Goal: Transaction & Acquisition: Purchase product/service

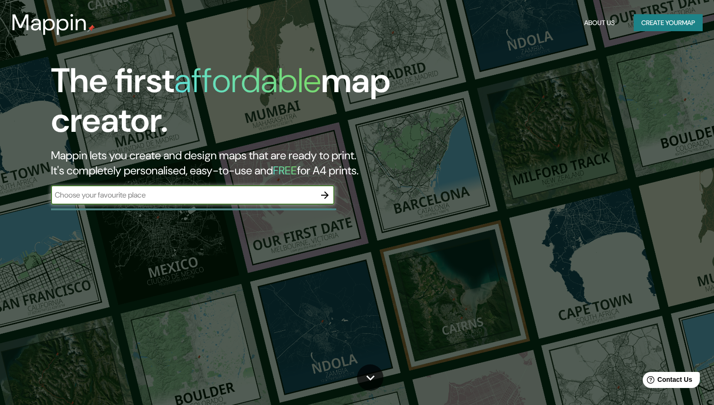
click at [261, 196] on input "text" at bounding box center [183, 194] width 265 height 11
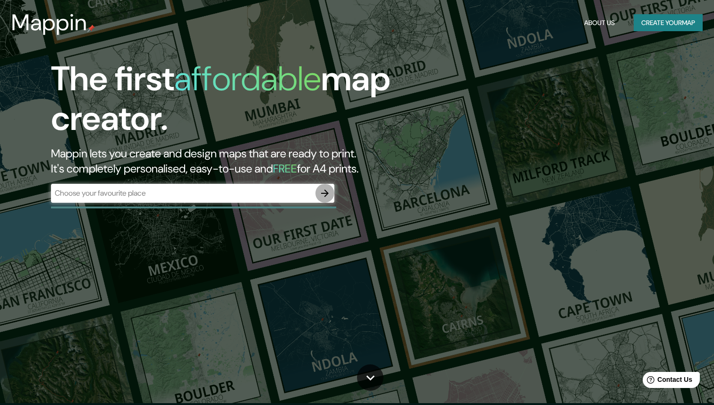
click at [331, 193] on button "button" at bounding box center [325, 193] width 19 height 19
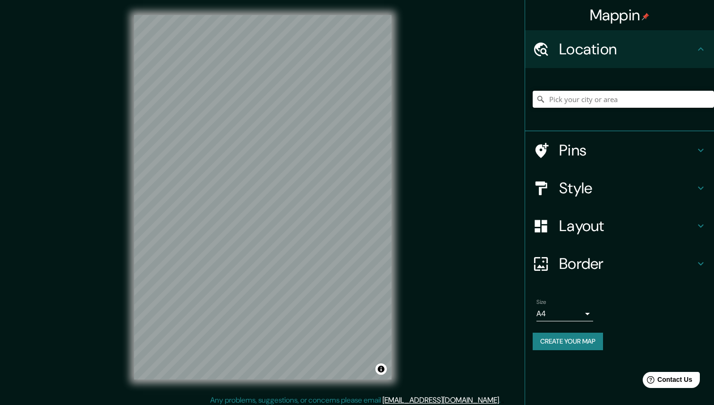
click at [589, 102] on input "Pick your city or area" at bounding box center [623, 99] width 181 height 17
paste input "[URL][DOMAIN_NAME]"
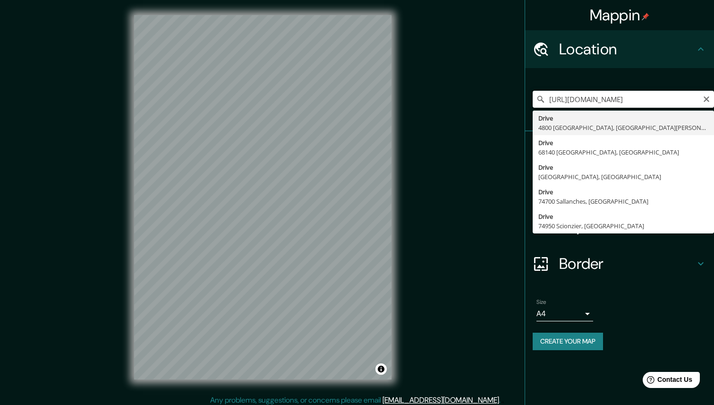
click at [589, 102] on input "[URL][DOMAIN_NAME]" at bounding box center [623, 99] width 181 height 17
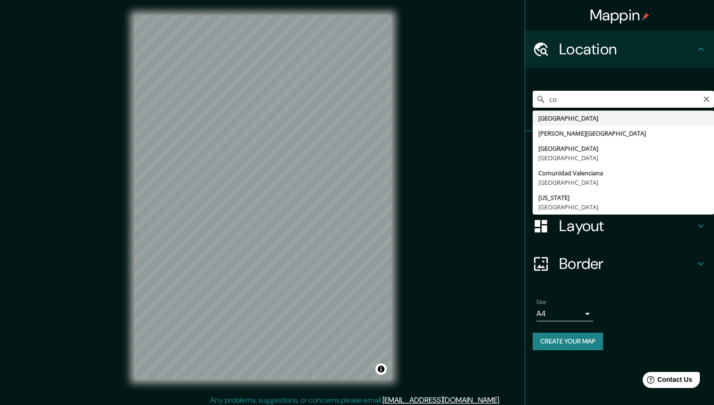
type input "c"
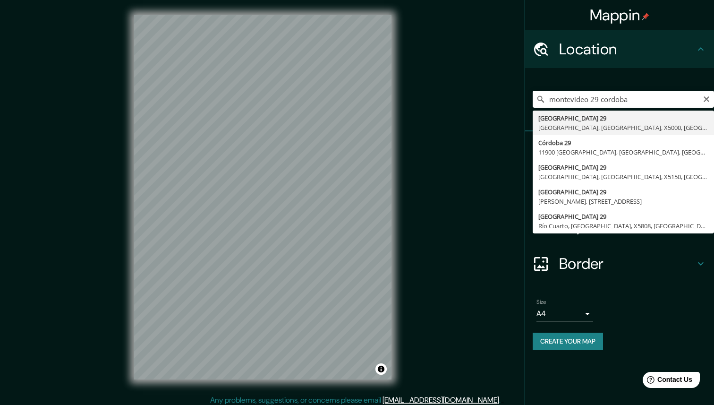
type input "[STREET_ADDRESS]"
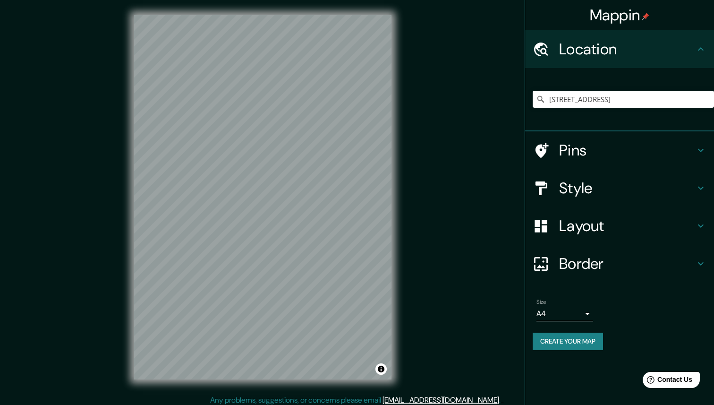
click at [701, 43] on icon at bounding box center [700, 48] width 11 height 11
click at [445, 131] on div "Mappin Location [STREET_ADDRESS] Pins Style Layout Border Choose a border. Hint…" at bounding box center [357, 205] width 714 height 410
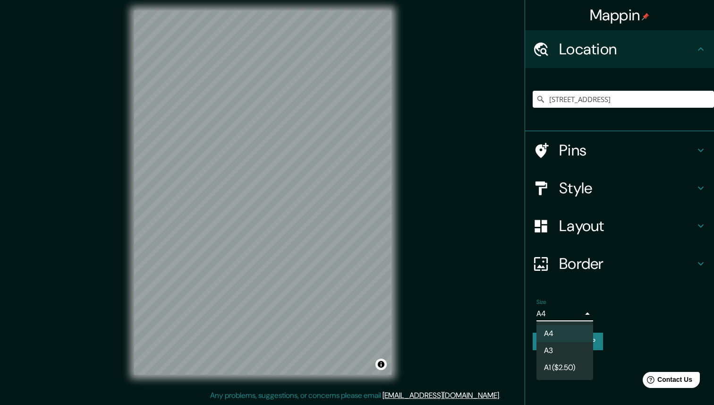
click at [564, 313] on body "Mappin Location [STREET_ADDRESS] Pins Style Layout Border Choose a border. Hint…" at bounding box center [357, 197] width 714 height 405
click at [564, 313] on div at bounding box center [357, 202] width 714 height 405
drag, startPoint x: 566, startPoint y: 339, endPoint x: 661, endPoint y: 284, distance: 110.7
click at [661, 285] on ul "Location [STREET_ADDRESS] Pins Style Layout Border Choose a border. Hint : you …" at bounding box center [619, 195] width 189 height 331
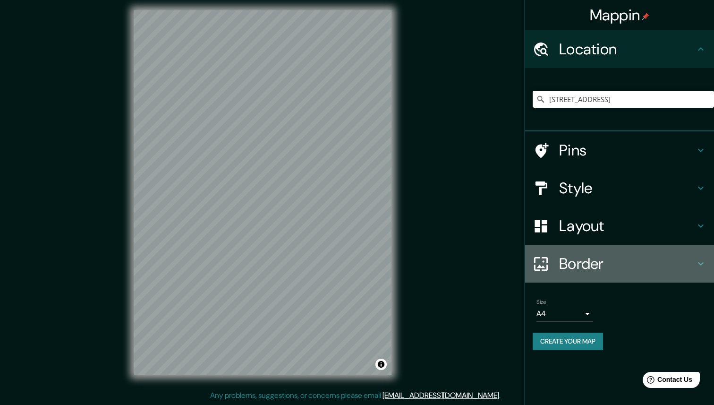
click at [661, 268] on h4 "Border" at bounding box center [627, 263] width 136 height 19
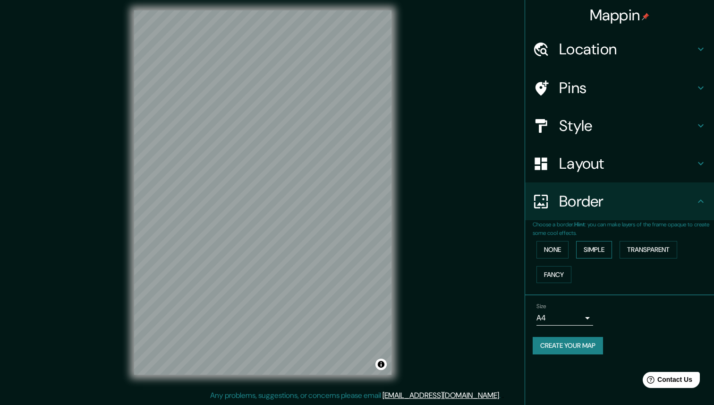
click at [600, 253] on button "Simple" at bounding box center [594, 249] width 36 height 17
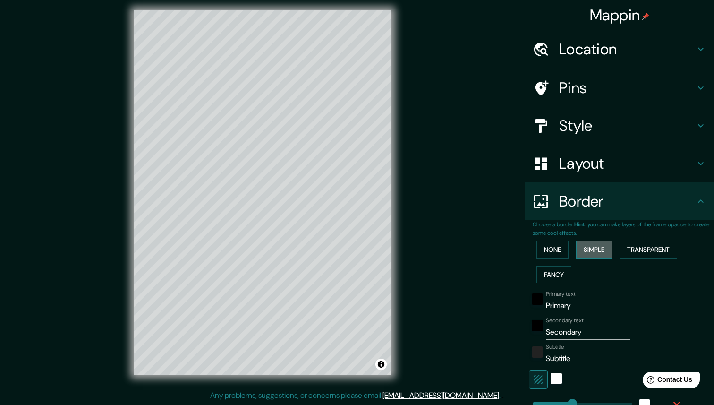
click at [599, 253] on button "Simple" at bounding box center [594, 249] width 36 height 17
type input "44"
click at [558, 250] on button "None" at bounding box center [553, 249] width 32 height 17
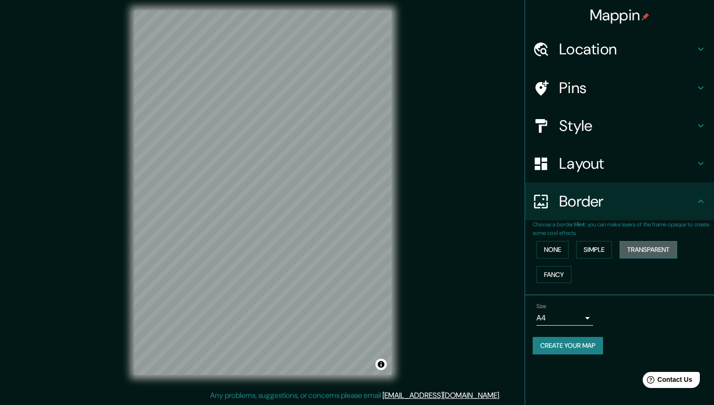
click at [644, 248] on button "Transparent" at bounding box center [649, 249] width 58 height 17
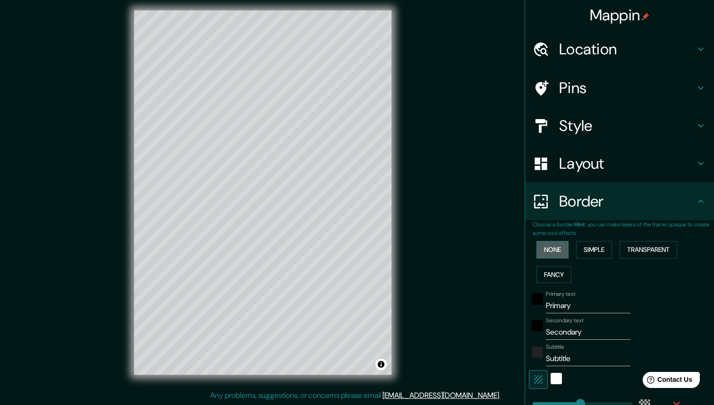
click at [557, 253] on button "None" at bounding box center [553, 249] width 32 height 17
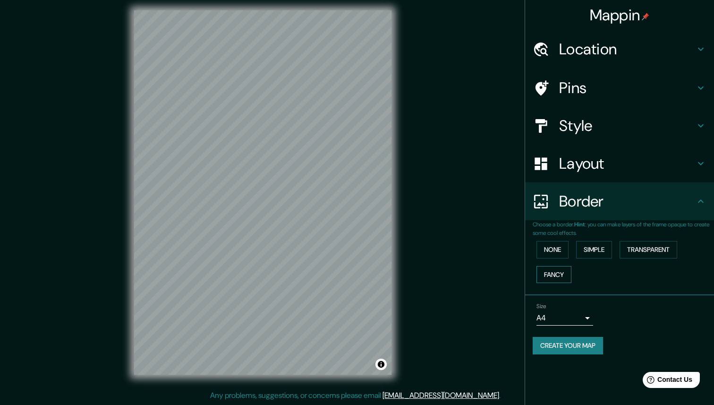
click at [555, 272] on button "Fancy" at bounding box center [554, 274] width 35 height 17
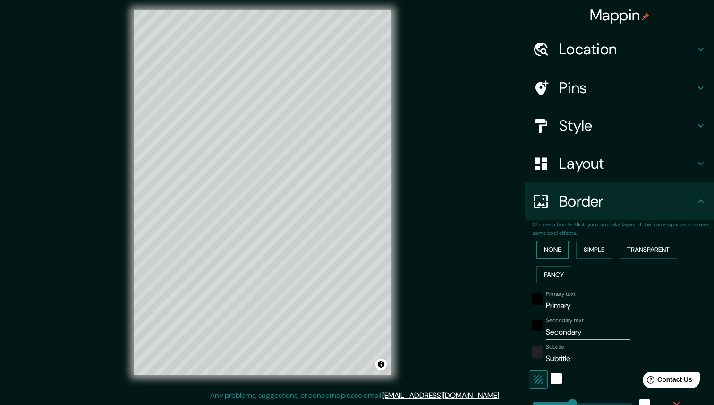
click at [553, 254] on button "None" at bounding box center [553, 249] width 32 height 17
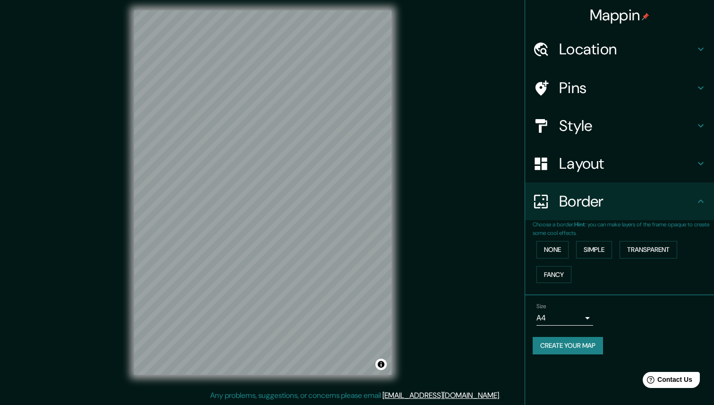
click at [567, 170] on h4 "Layout" at bounding box center [627, 163] width 136 height 19
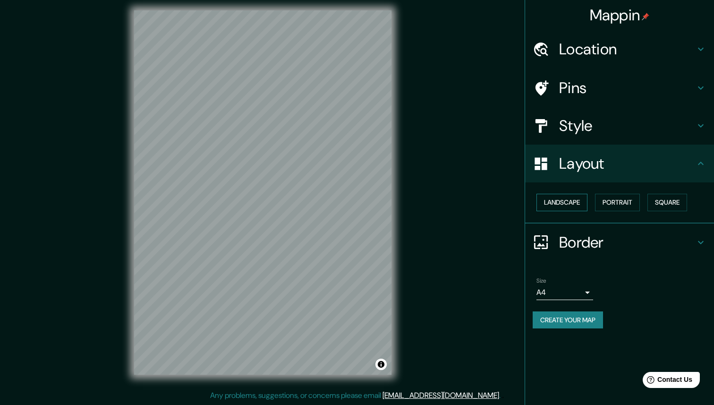
click at [559, 198] on button "Landscape" at bounding box center [562, 202] width 51 height 17
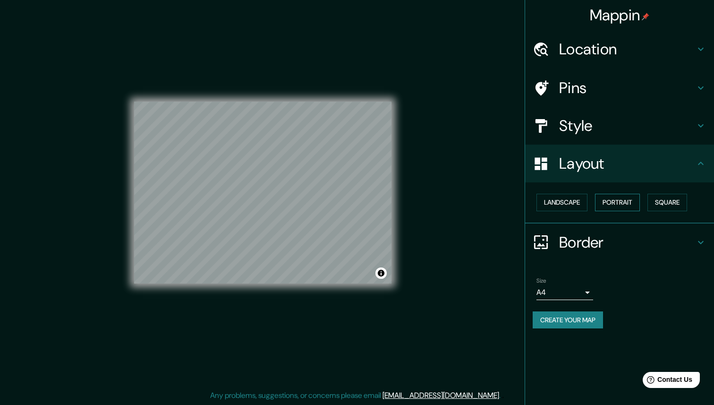
click at [629, 197] on button "Portrait" at bounding box center [617, 202] width 45 height 17
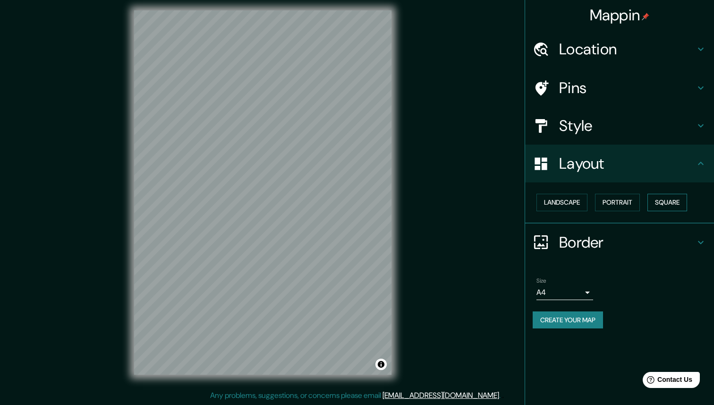
click at [661, 201] on button "Square" at bounding box center [668, 202] width 40 height 17
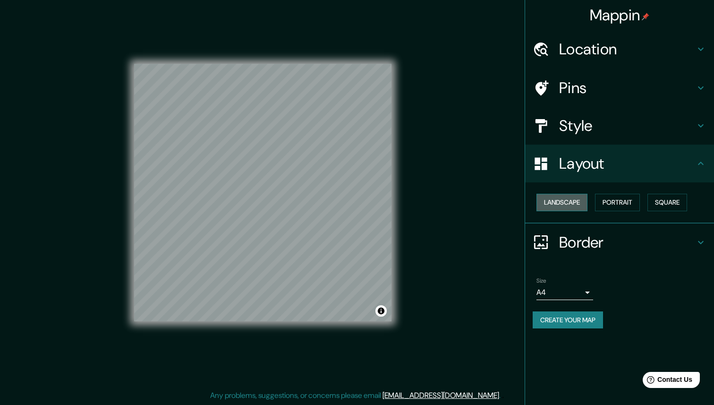
click at [569, 206] on button "Landscape" at bounding box center [562, 202] width 51 height 17
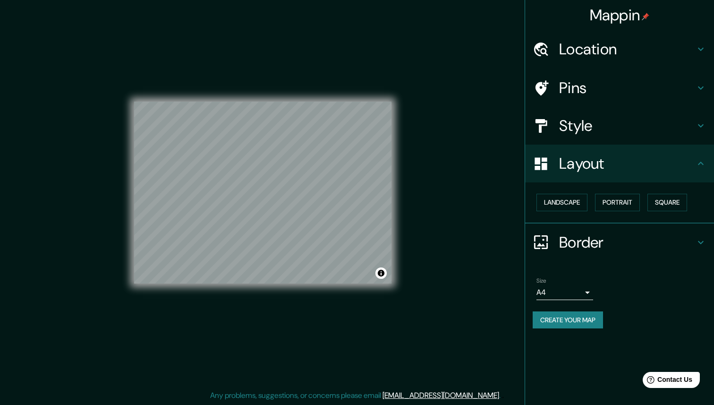
click at [577, 129] on h4 "Style" at bounding box center [627, 125] width 136 height 19
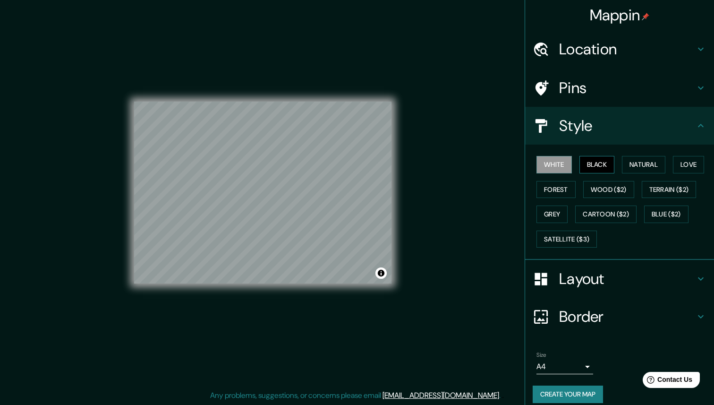
click at [595, 164] on button "Black" at bounding box center [597, 164] width 35 height 17
click at [557, 163] on button "White" at bounding box center [554, 164] width 35 height 17
click at [555, 190] on button "Forest" at bounding box center [556, 189] width 39 height 17
click at [556, 214] on button "Grey" at bounding box center [552, 214] width 31 height 17
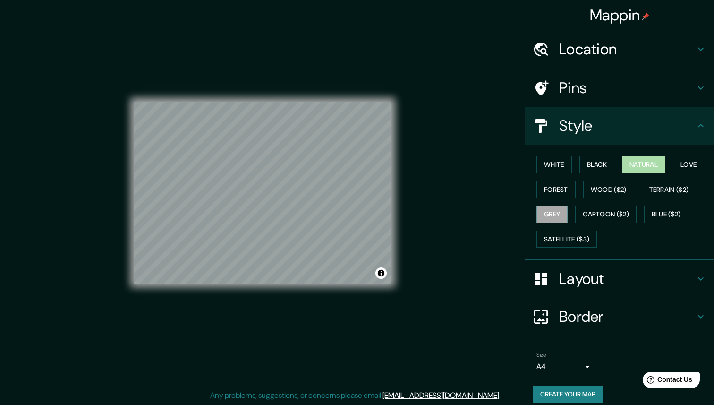
click at [651, 160] on button "Natural" at bounding box center [643, 164] width 43 height 17
click at [704, 167] on button "Love" at bounding box center [688, 164] width 31 height 17
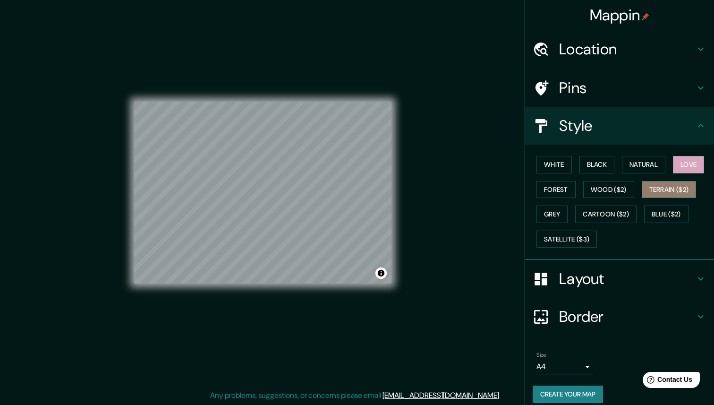
click at [687, 187] on button "Terrain ($2)" at bounding box center [669, 189] width 55 height 17
click at [665, 212] on button "Blue ($2)" at bounding box center [666, 214] width 44 height 17
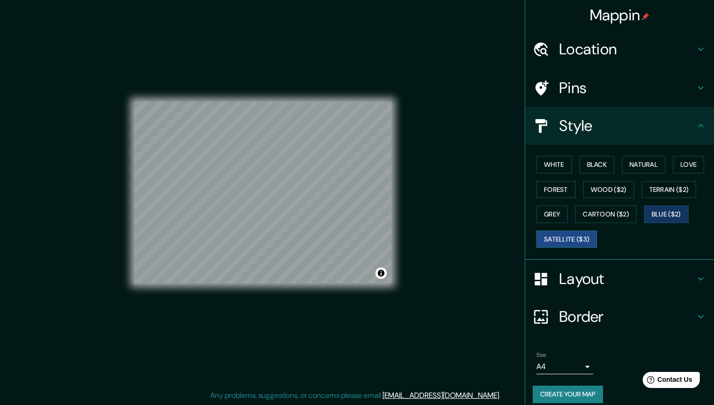
click at [581, 238] on button "Satellite ($3)" at bounding box center [567, 239] width 60 height 17
click at [548, 165] on button "White" at bounding box center [554, 164] width 35 height 17
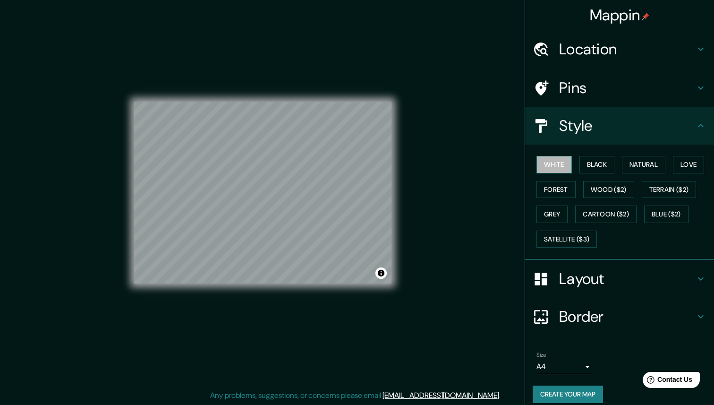
click at [548, 165] on button "White" at bounding box center [554, 164] width 35 height 17
click at [602, 121] on h4 "Style" at bounding box center [627, 125] width 136 height 19
click at [594, 86] on h4 "Pins" at bounding box center [627, 87] width 136 height 19
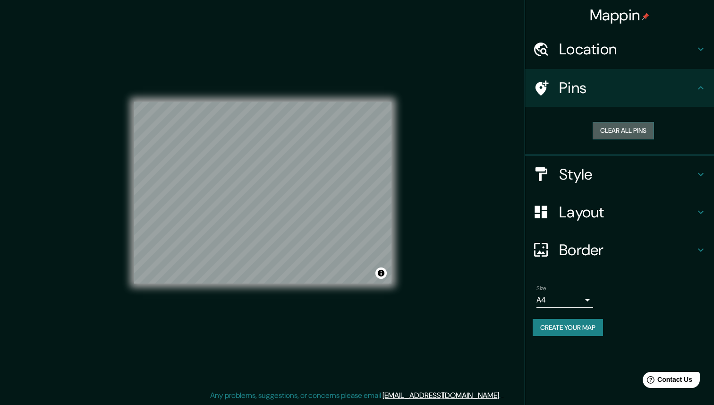
click at [613, 128] on button "Clear all pins" at bounding box center [623, 130] width 61 height 17
click at [632, 128] on button "Clear all pins" at bounding box center [623, 130] width 61 height 17
click at [611, 142] on div "Clear all pins" at bounding box center [623, 130] width 181 height 33
click at [693, 91] on h4 "Pins" at bounding box center [627, 87] width 136 height 19
click at [697, 56] on div "Location" at bounding box center [619, 49] width 189 height 38
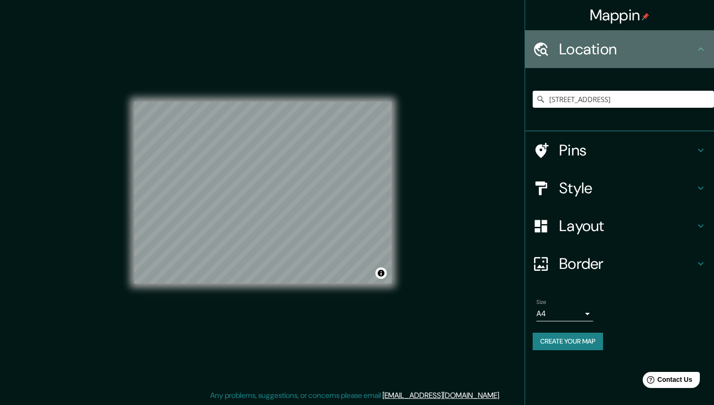
click at [693, 54] on h4 "Location" at bounding box center [627, 49] width 136 height 19
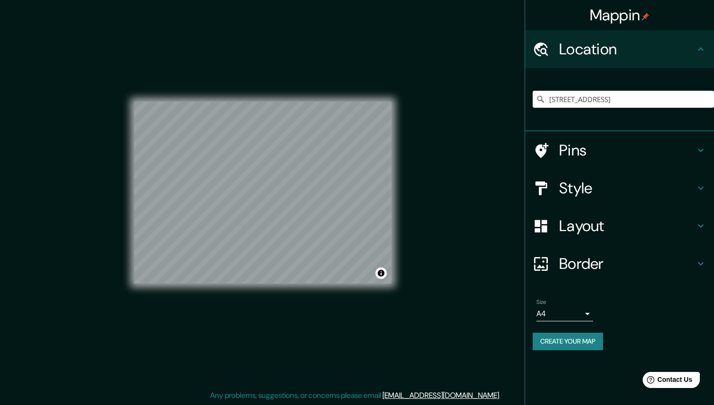
click at [574, 225] on h4 "Layout" at bounding box center [627, 225] width 136 height 19
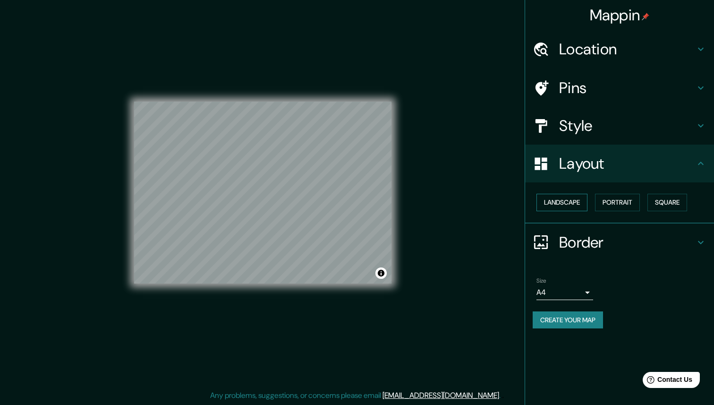
click at [569, 208] on button "Landscape" at bounding box center [562, 202] width 51 height 17
click at [568, 164] on h4 "Layout" at bounding box center [627, 163] width 136 height 19
click at [569, 132] on h4 "Style" at bounding box center [627, 125] width 136 height 19
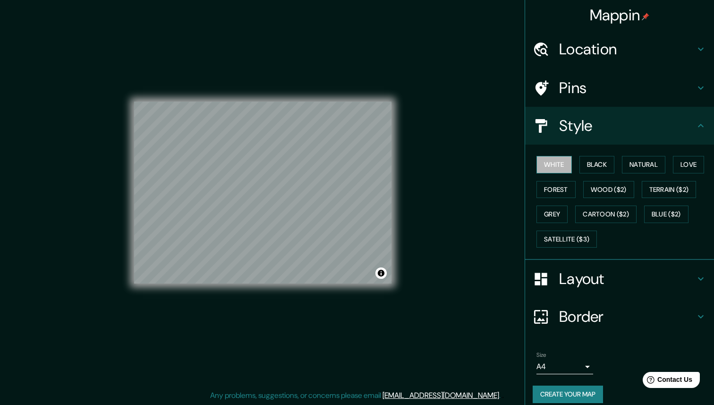
click at [549, 162] on button "White" at bounding box center [554, 164] width 35 height 17
click at [602, 164] on button "Black" at bounding box center [597, 164] width 35 height 17
click at [569, 164] on button "White" at bounding box center [554, 164] width 35 height 17
click at [554, 187] on button "Forest" at bounding box center [556, 189] width 39 height 17
click at [553, 166] on button "White" at bounding box center [554, 164] width 35 height 17
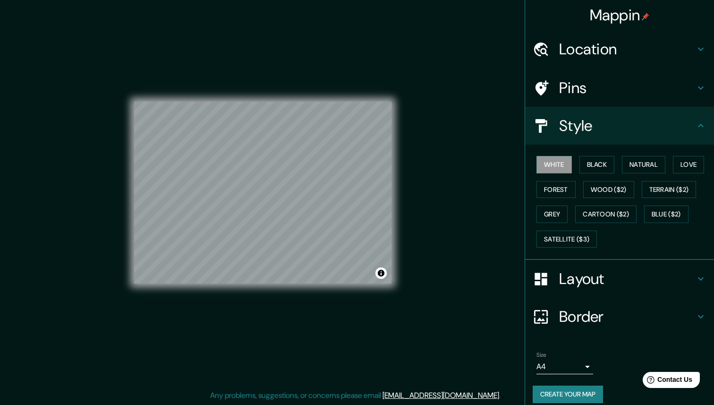
click at [560, 128] on h4 "Style" at bounding box center [627, 125] width 136 height 19
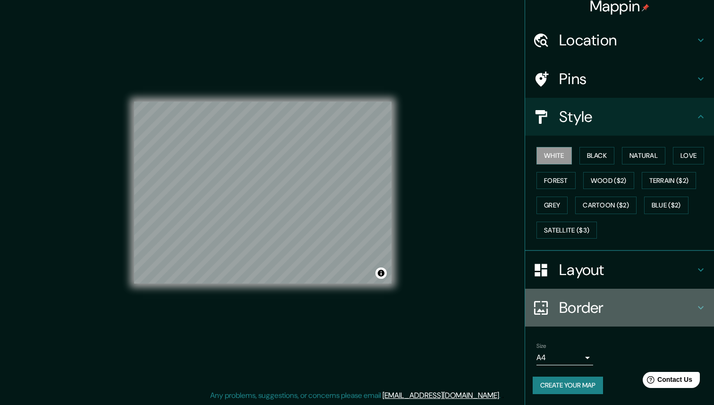
click at [596, 308] on h4 "Border" at bounding box center [627, 307] width 136 height 19
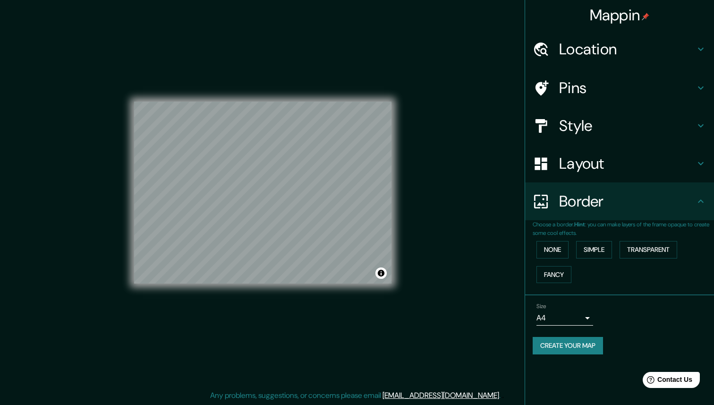
click at [567, 321] on body "Mappin Location [STREET_ADDRESS] Pins Style Layout Border Choose a border. Hint…" at bounding box center [357, 197] width 714 height 405
click at [562, 354] on li "A3" at bounding box center [565, 354] width 57 height 17
type input "a4"
click at [560, 248] on button "None" at bounding box center [553, 249] width 32 height 17
click at [566, 352] on button "Create your map" at bounding box center [568, 345] width 70 height 17
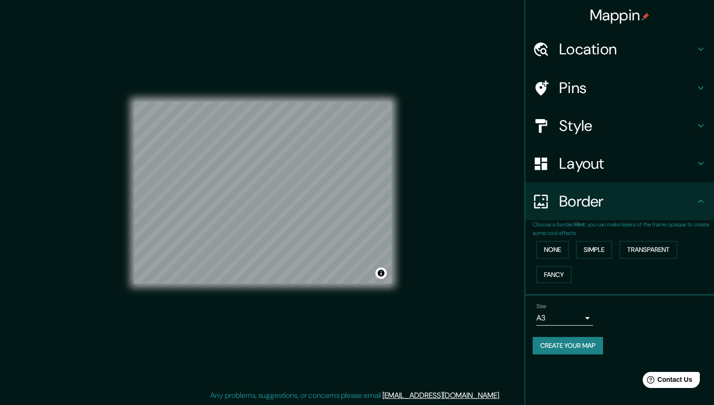
click at [570, 347] on button "Create your map" at bounding box center [568, 345] width 70 height 17
